Goal: Information Seeking & Learning: Learn about a topic

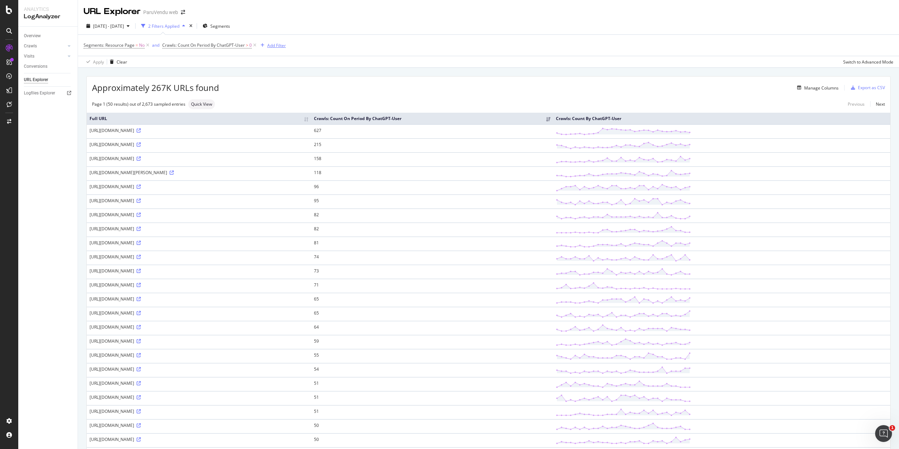
click at [277, 45] on div "Add Filter" at bounding box center [276, 45] width 19 height 6
type input "d"
type input "r"
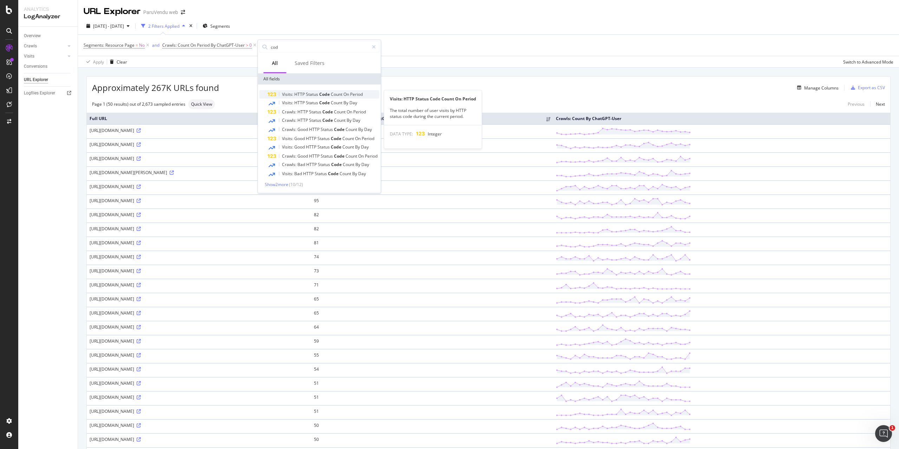
type input "cod"
click at [313, 94] on span "Status" at bounding box center [312, 94] width 13 height 6
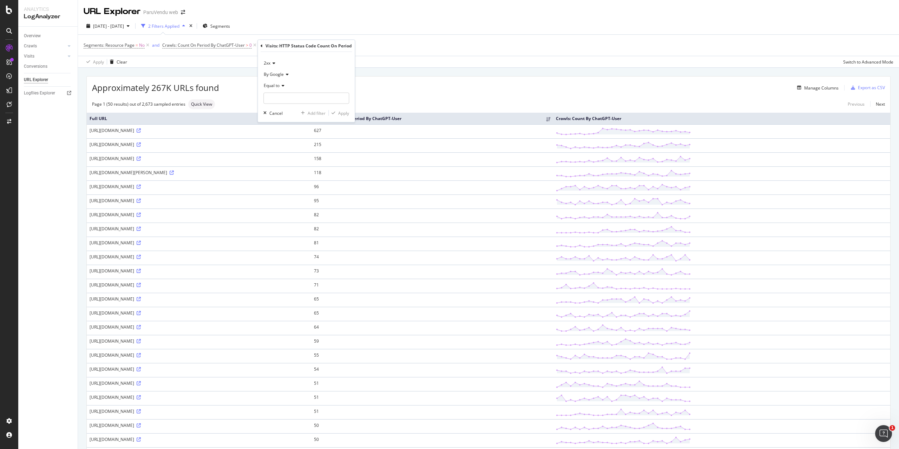
click at [276, 63] on div "2xx" at bounding box center [306, 63] width 86 height 11
click at [274, 93] on div "4xx" at bounding box center [302, 95] width 75 height 9
click at [288, 73] on icon at bounding box center [286, 74] width 5 height 4
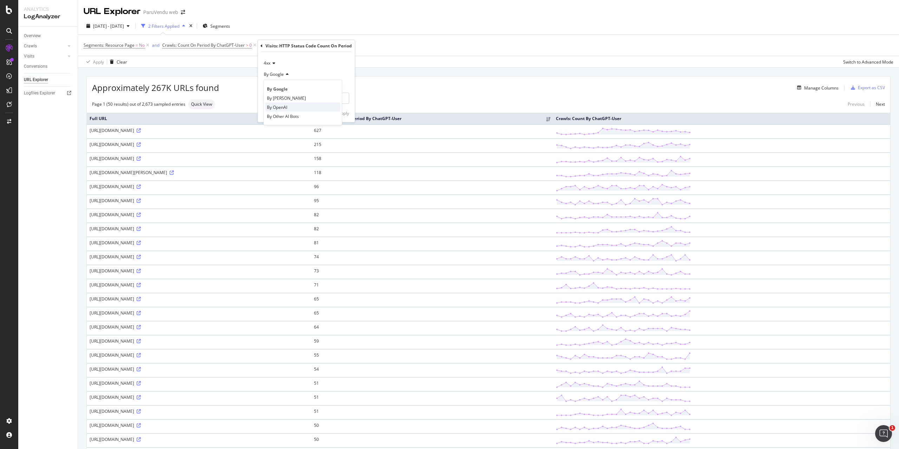
click at [280, 106] on span "By OpenAI" at bounding box center [277, 107] width 20 height 6
click at [394, 53] on div "Segments: Resource Page = No and Crawls: Count On Period By ChatGPT-User > 0 an…" at bounding box center [489, 45] width 810 height 21
click at [386, 45] on div "missing value" at bounding box center [389, 45] width 27 height 6
click at [300, 96] on input "number" at bounding box center [318, 96] width 86 height 11
click at [284, 61] on icon at bounding box center [284, 62] width 5 height 4
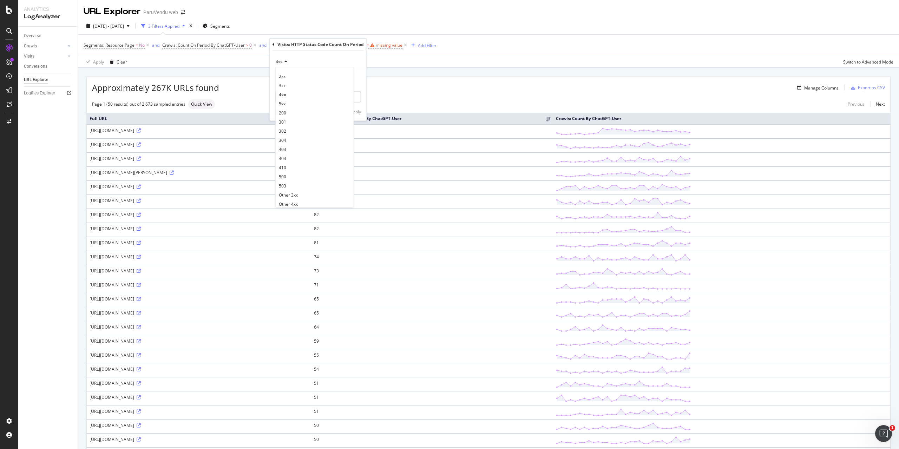
click at [284, 61] on icon at bounding box center [284, 62] width 5 height 4
click at [330, 53] on div "4xx 2xx 3xx 4xx 5xx 200 301 302 304 403 404 410 500 503 Other 3xx Other 4xx Oth…" at bounding box center [318, 86] width 97 height 70
click at [298, 74] on icon at bounding box center [298, 73] width 5 height 4
click at [325, 62] on div "4xx" at bounding box center [318, 61] width 86 height 11
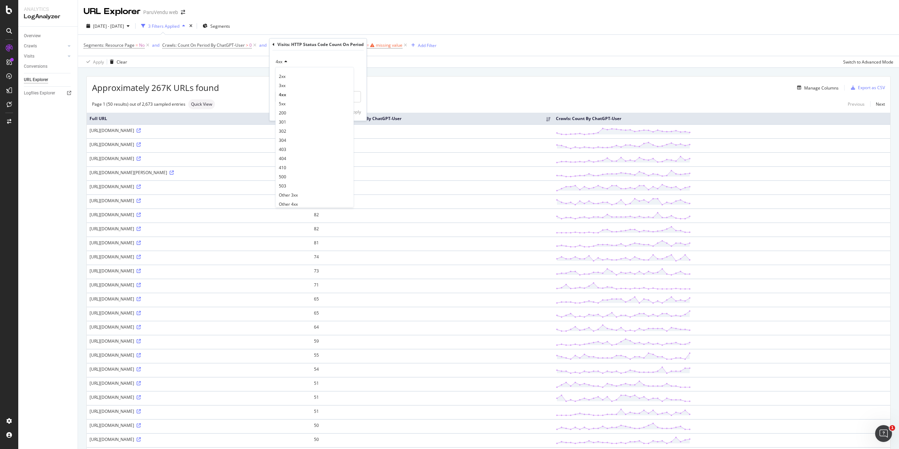
click at [360, 84] on div "4xx 2xx 3xx 4xx 5xx 200 301 302 304 403 404 410 500 503 Other 3xx Other 4xx Oth…" at bounding box center [318, 86] width 97 height 70
click at [337, 96] on input "number" at bounding box center [318, 96] width 86 height 11
click at [283, 60] on icon at bounding box center [284, 62] width 5 height 4
drag, startPoint x: 294, startPoint y: 57, endPoint x: 270, endPoint y: 43, distance: 27.0
click at [291, 54] on div "4xx 2xx 3xx 4xx 5xx 200 301 302 304 403 404 410 500 503 Other 3xx Other 4xx Oth…" at bounding box center [318, 86] width 97 height 70
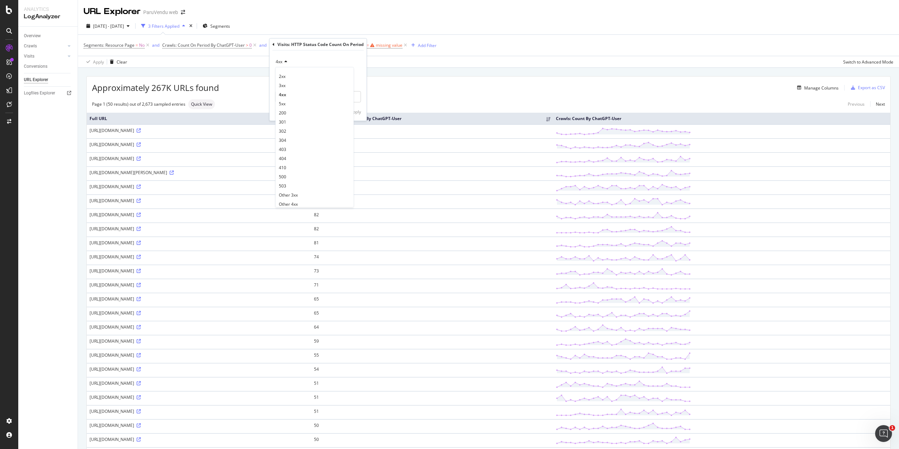
click at [274, 45] on icon at bounding box center [273, 44] width 2 height 4
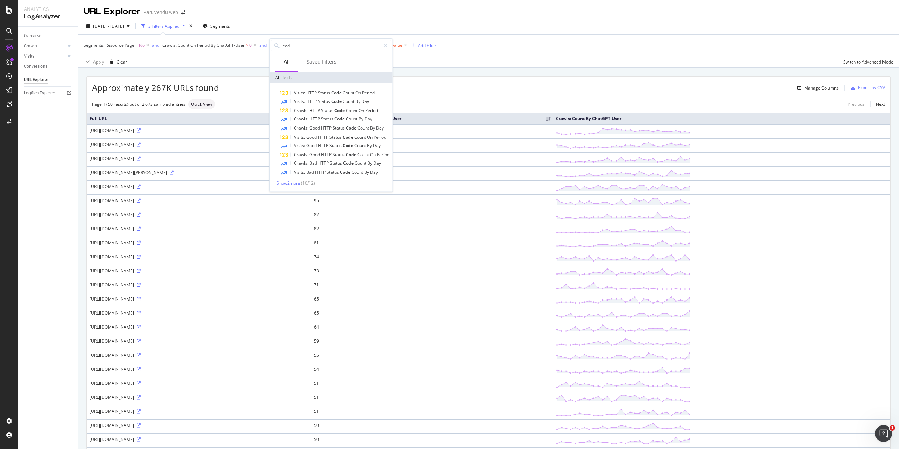
click at [298, 184] on span "Show 2 more" at bounding box center [289, 183] width 24 height 6
click at [316, 180] on span "HTTP" at bounding box center [321, 181] width 12 height 6
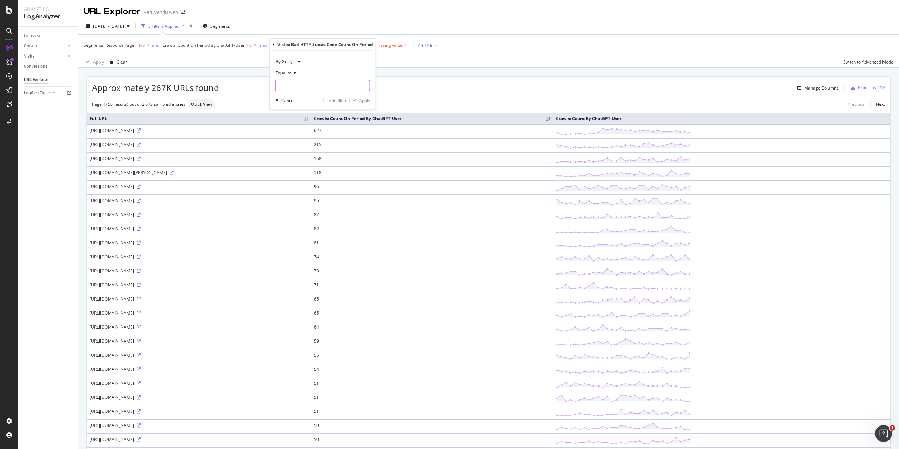
click at [302, 86] on input "number" at bounding box center [322, 85] width 95 height 11
click at [363, 86] on input "-1" at bounding box center [322, 85] width 95 height 11
drag, startPoint x: 324, startPoint y: 87, endPoint x: 249, endPoint y: 79, distance: 75.5
click at [249, 79] on body "Analytics LogAnalyzer Overview Crawls Daily Distribution Segments Distribution …" at bounding box center [449, 224] width 899 height 449
click at [364, 87] on input "-2" at bounding box center [322, 85] width 95 height 11
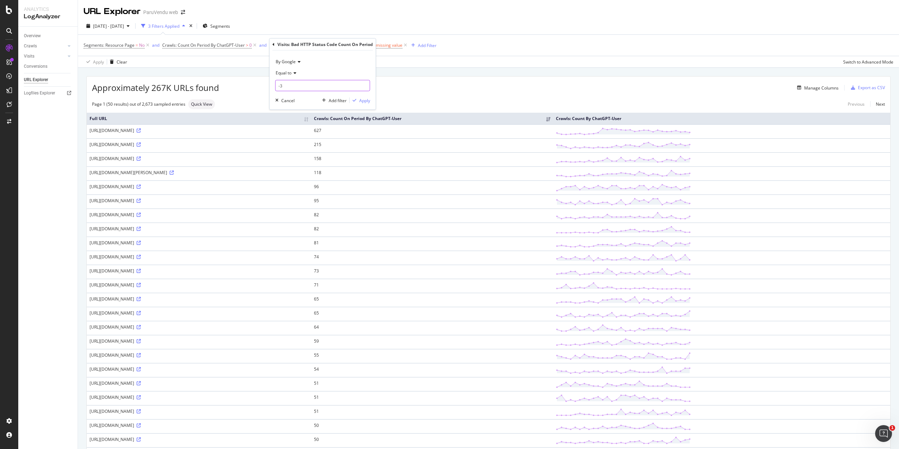
click at [364, 87] on input "-3" at bounding box center [322, 85] width 95 height 11
click at [364, 84] on input "-2" at bounding box center [322, 85] width 95 height 11
click at [364, 84] on input "-1" at bounding box center [322, 85] width 95 height 11
type input "0"
click at [364, 84] on input "0" at bounding box center [322, 85] width 95 height 11
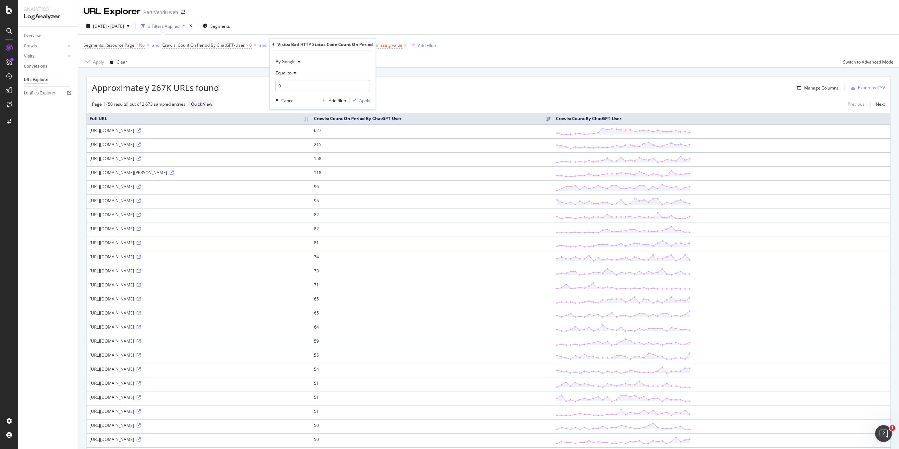
drag, startPoint x: 357, startPoint y: 77, endPoint x: 352, endPoint y: 77, distance: 5.3
click at [357, 76] on div "Equal to" at bounding box center [322, 72] width 95 height 11
click at [333, 71] on div "Equal to" at bounding box center [322, 72] width 95 height 11
click at [291, 74] on span "Equal to" at bounding box center [284, 73] width 16 height 6
drag, startPoint x: 299, startPoint y: 120, endPoint x: 303, endPoint y: 119, distance: 3.7
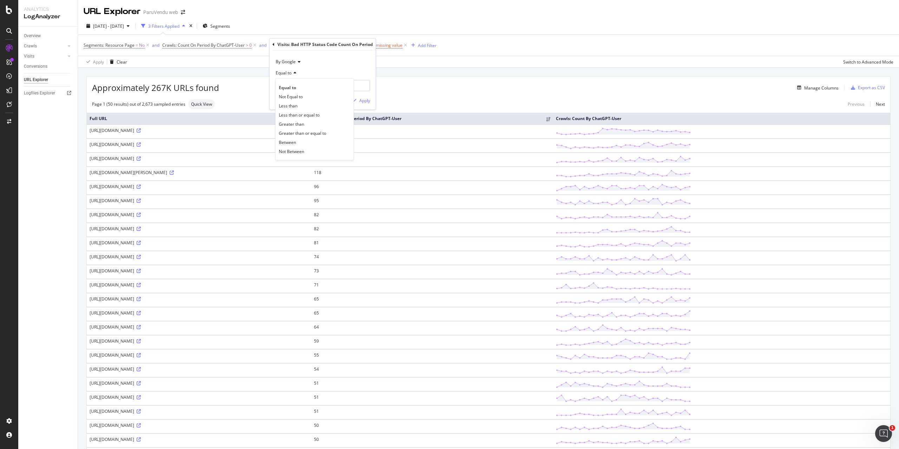
click at [300, 121] on span "Greater than" at bounding box center [291, 124] width 25 height 6
click at [363, 100] on div "Apply" at bounding box center [364, 100] width 11 height 6
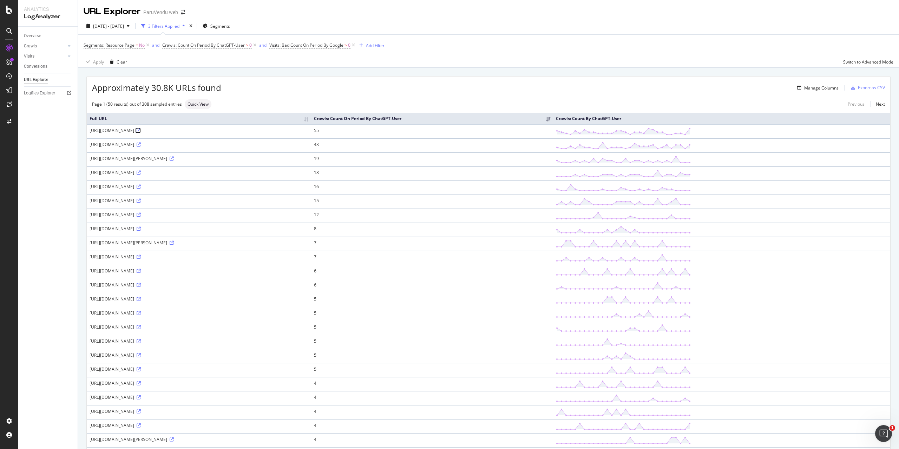
click at [141, 130] on icon at bounding box center [139, 131] width 4 height 4
click at [354, 45] on icon at bounding box center [353, 45] width 6 height 7
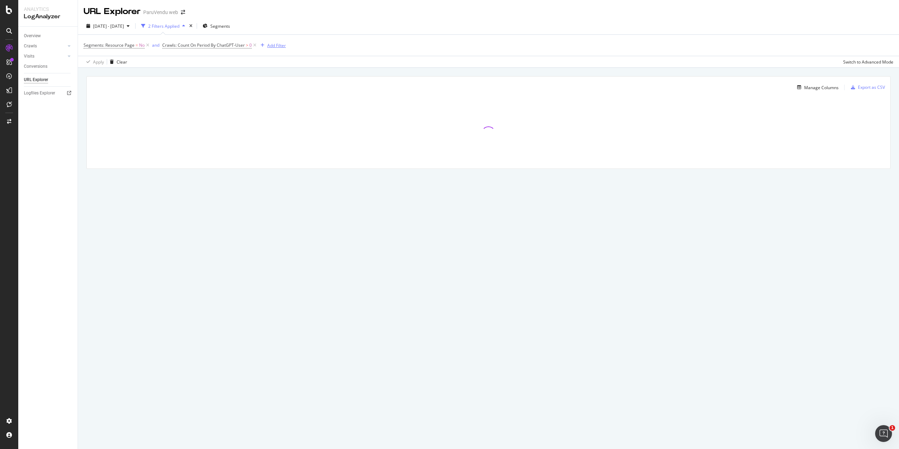
click at [272, 43] on div "Add Filter" at bounding box center [276, 45] width 19 height 6
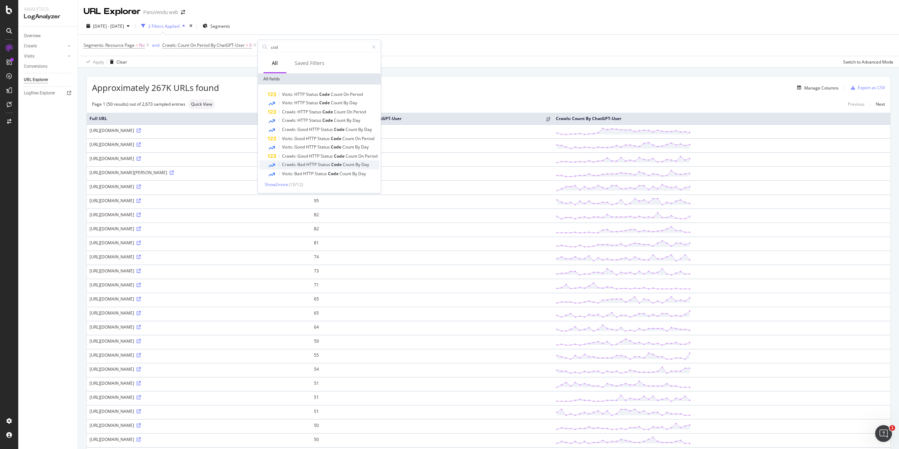
click at [331, 165] on span "Code" at bounding box center [337, 165] width 12 height 6
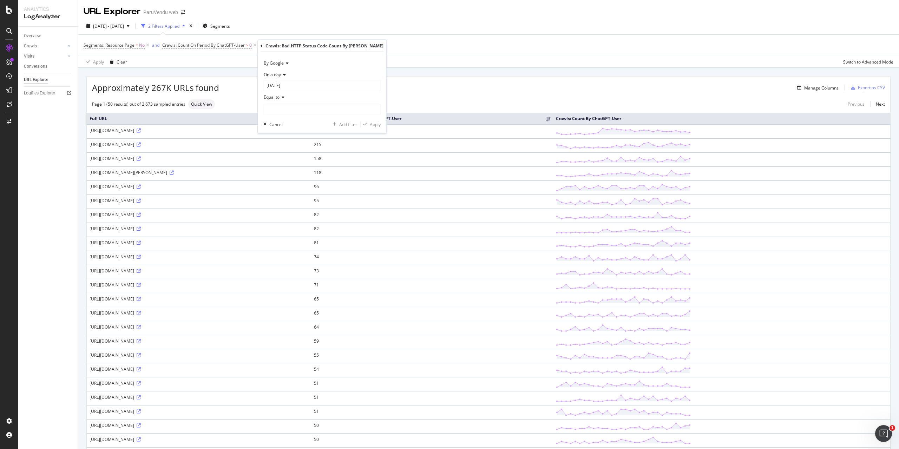
click at [283, 97] on icon at bounding box center [281, 97] width 5 height 4
drag, startPoint x: 291, startPoint y: 145, endPoint x: 292, endPoint y: 124, distance: 20.7
click at [291, 145] on span "Greater than" at bounding box center [279, 148] width 25 height 6
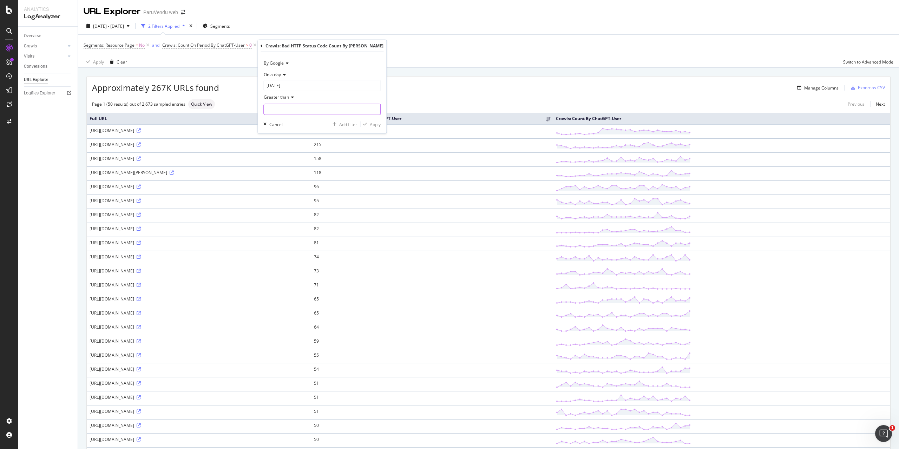
click at [290, 113] on input "number" at bounding box center [321, 109] width 117 height 11
type input "0"
click at [370, 125] on div "Apply" at bounding box center [375, 124] width 11 height 6
click at [141, 129] on icon at bounding box center [139, 131] width 4 height 4
